Goal: Check status: Check status

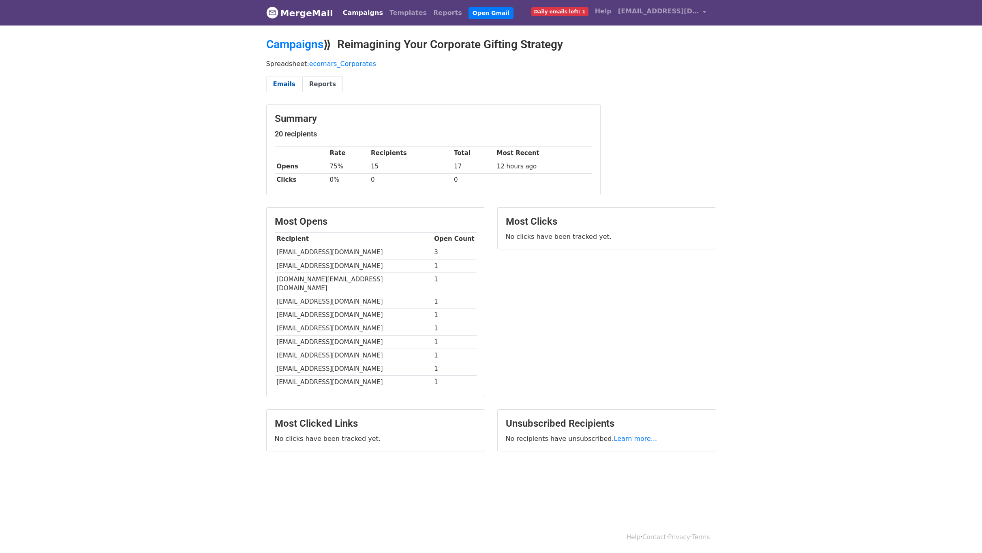
click at [291, 86] on link "Emails" at bounding box center [284, 84] width 36 height 17
click at [283, 86] on link "Emails" at bounding box center [284, 84] width 36 height 17
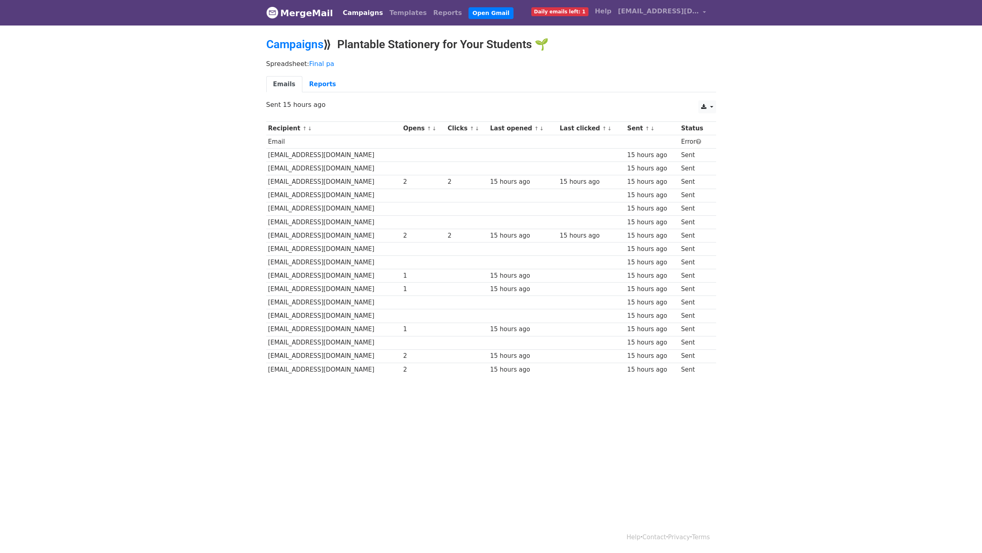
drag, startPoint x: 0, startPoint y: 0, endPoint x: 852, endPoint y: 102, distance: 858.5
click at [853, 102] on body "MergeMail Campaigns Templates Reports Open Gmail Daily emails left: 1 Help ecom…" at bounding box center [491, 207] width 982 height 415
